Goal: Task Accomplishment & Management: Complete application form

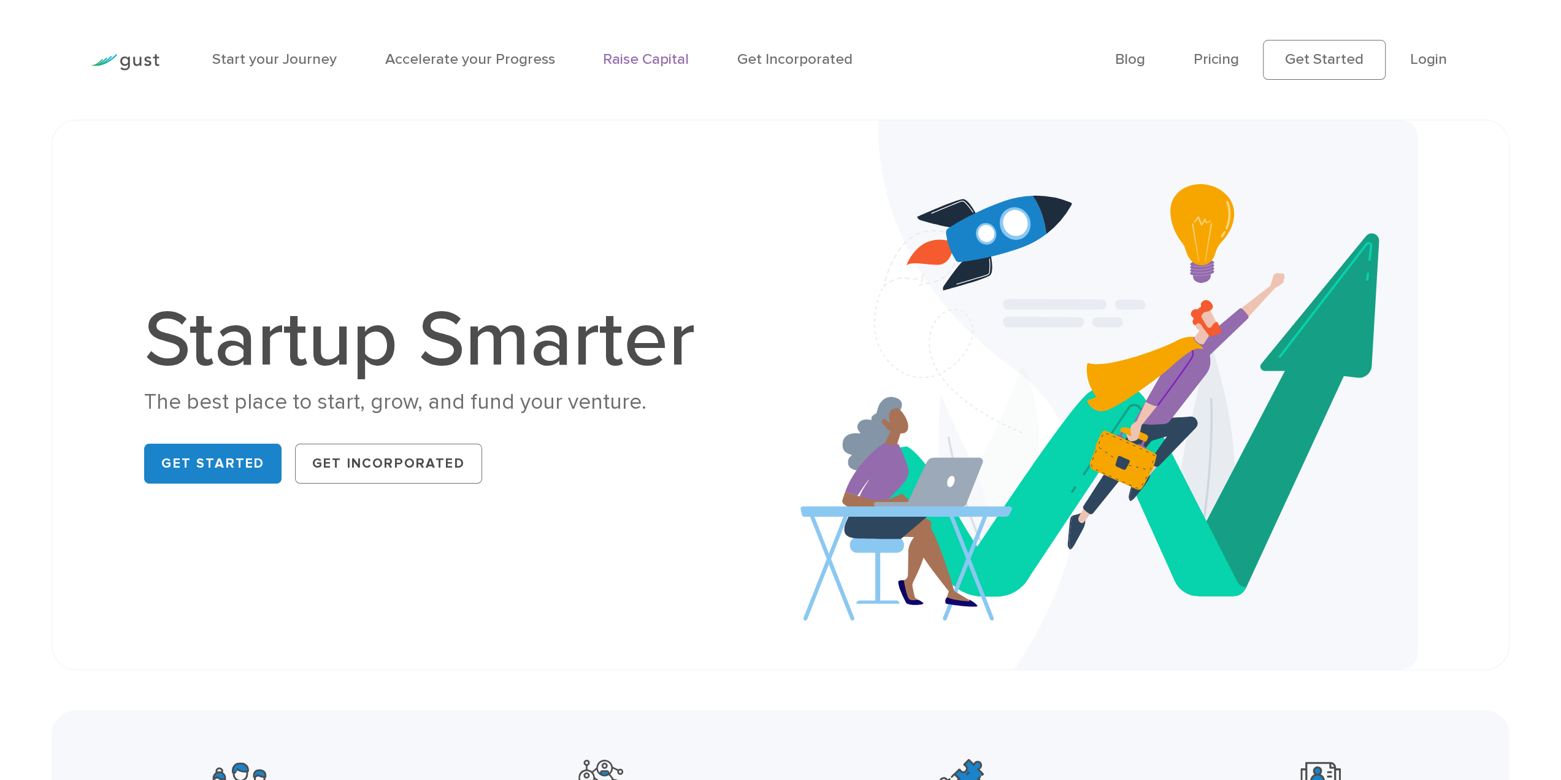
click at [666, 63] on link "Raise Capital" at bounding box center [646, 59] width 86 height 18
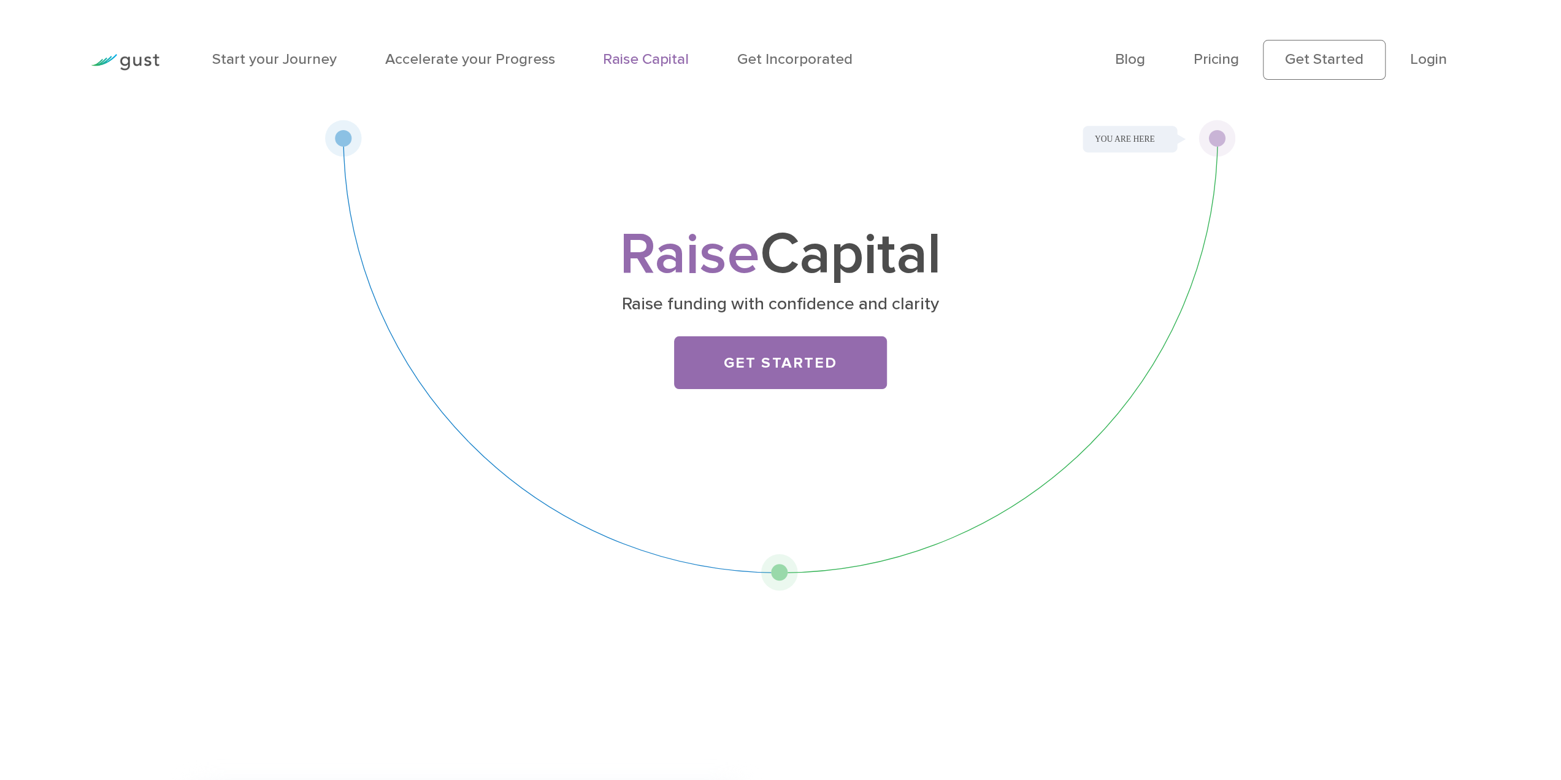
click at [807, 336] on div "Raise Capital Raise funding with confidence and clarity Get Started" at bounding box center [781, 318] width 656 height 181
click at [821, 359] on link "Get Started" at bounding box center [780, 362] width 213 height 53
